Goal: Task Accomplishment & Management: Manage account settings

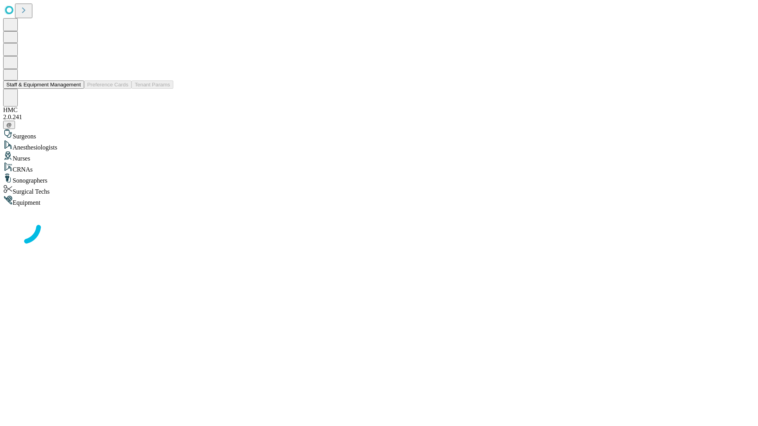
click at [75, 89] on button "Staff & Equipment Management" at bounding box center [43, 84] width 81 height 8
